Goal: Navigation & Orientation: Find specific page/section

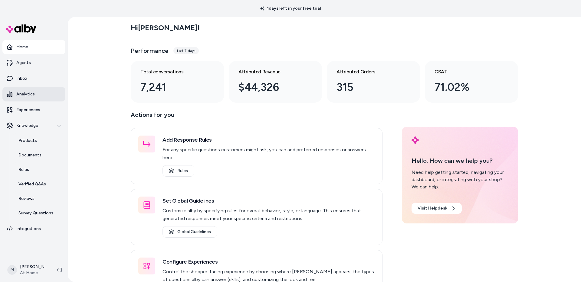
click at [28, 96] on p "Analytics" at bounding box center [25, 94] width 18 height 6
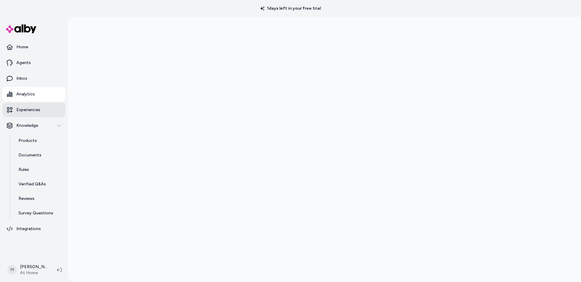
click at [40, 112] on link "Experiences" at bounding box center [33, 110] width 63 height 15
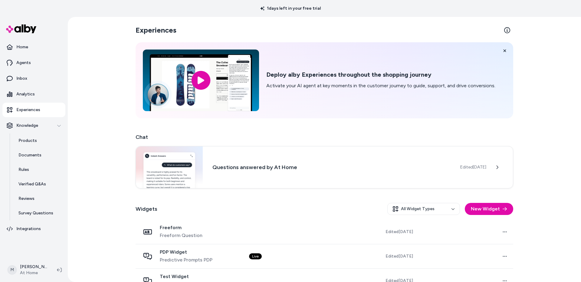
click at [284, 83] on p "Activate your AI agent at key moments in the customer journey to guide, support…" at bounding box center [380, 85] width 229 height 7
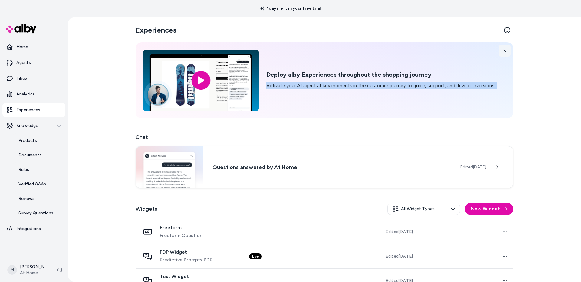
click at [504, 51] on icon at bounding box center [504, 51] width 4 height 4
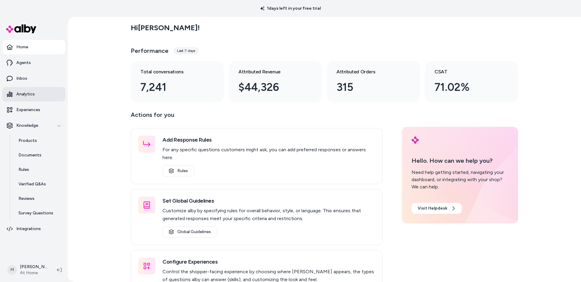
click at [27, 97] on p "Analytics" at bounding box center [25, 94] width 18 height 6
